Goal: Transaction & Acquisition: Purchase product/service

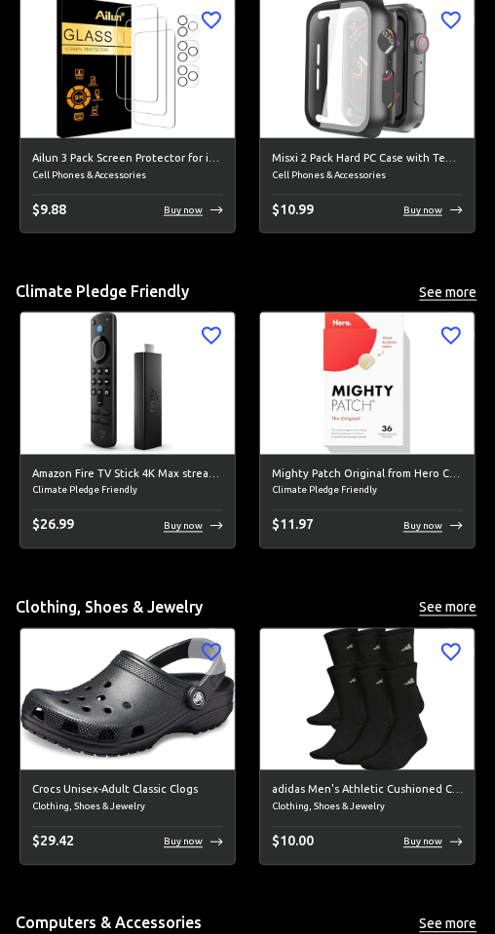
scroll to position [2798, 0]
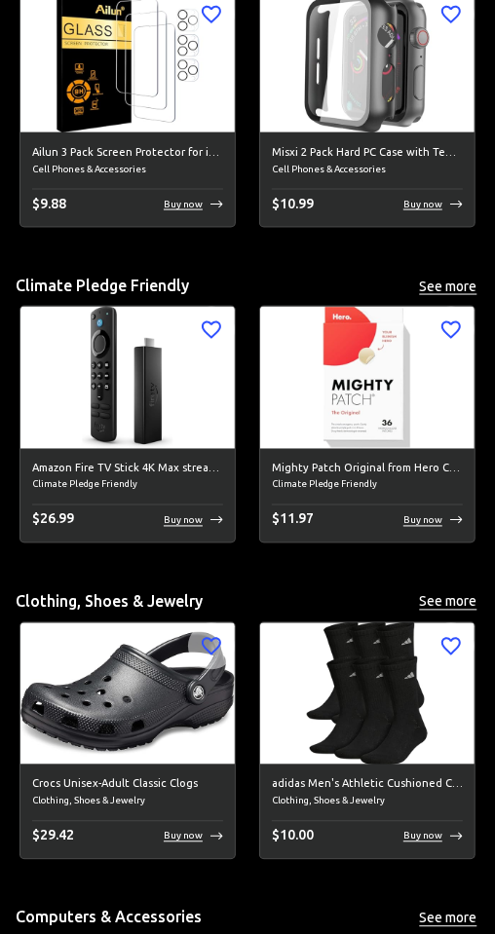
click at [381, 119] on img at bounding box center [367, 61] width 214 height 141
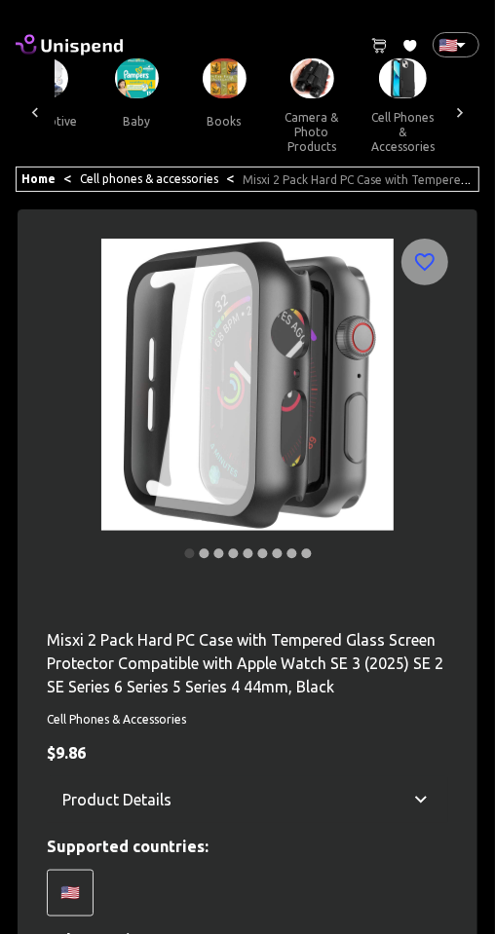
click at [41, 183] on link "Home" at bounding box center [38, 178] width 34 height 13
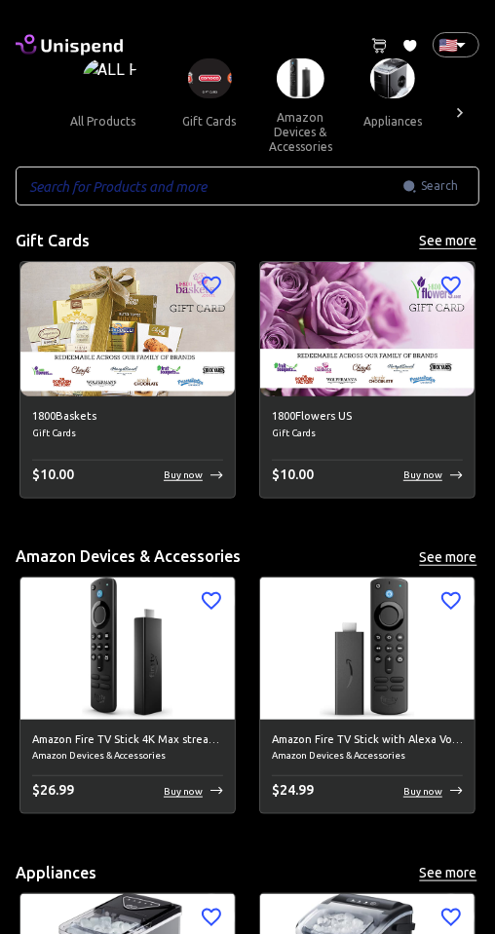
click at [299, 98] on button "amazon devices & accessories" at bounding box center [300, 131] width 94 height 67
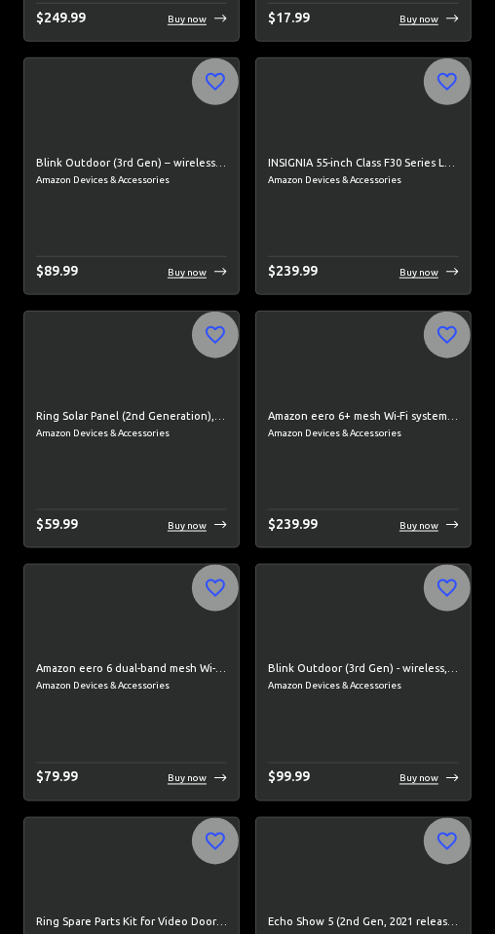
scroll to position [8840, 0]
